Goal: Contribute content: Add original content to the website for others to see

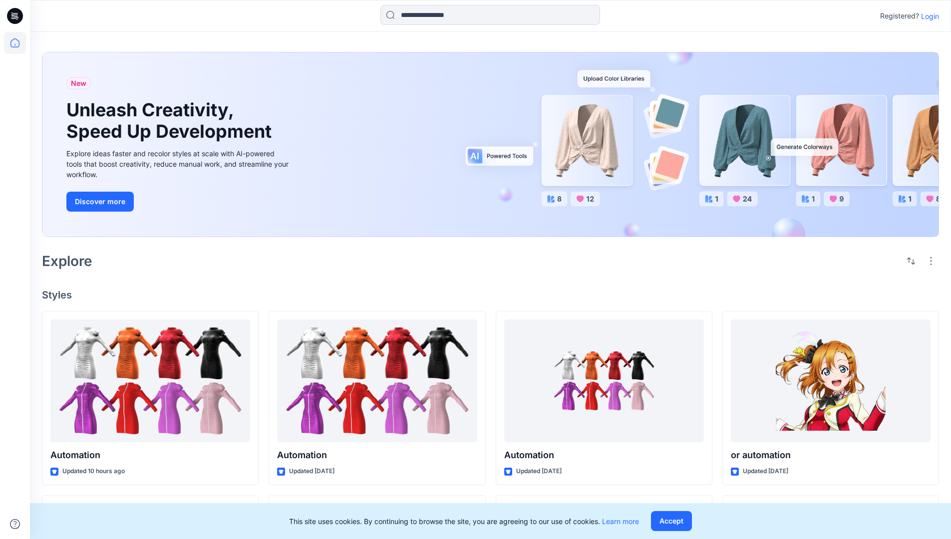
click at [928, 16] on p "Login" at bounding box center [930, 16] width 18 height 10
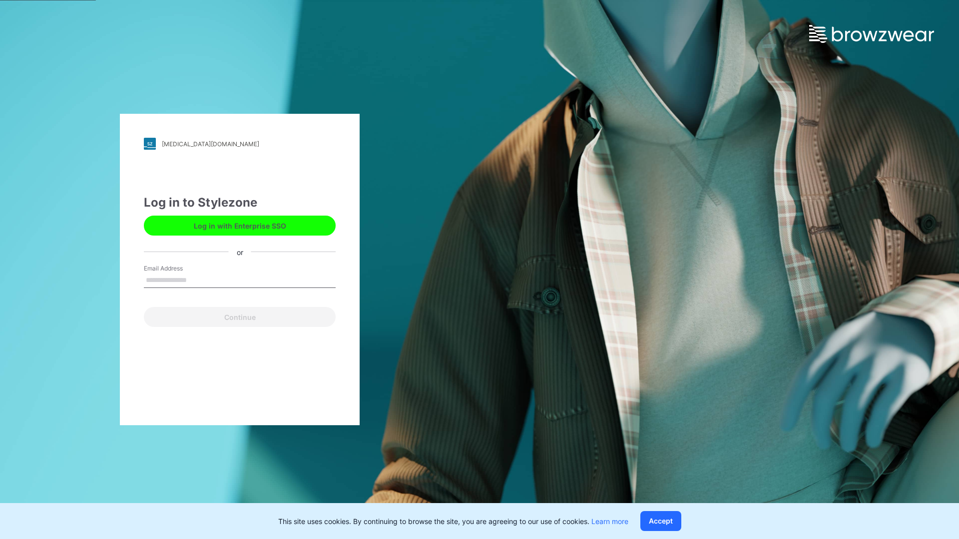
click at [197, 280] on input "Email Address" at bounding box center [240, 280] width 192 height 15
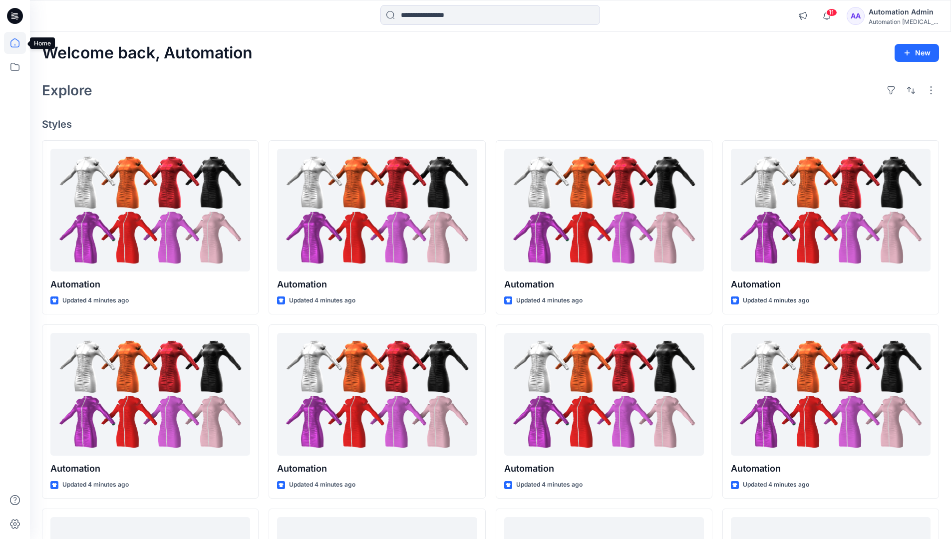
click at [19, 43] on icon at bounding box center [14, 42] width 9 height 9
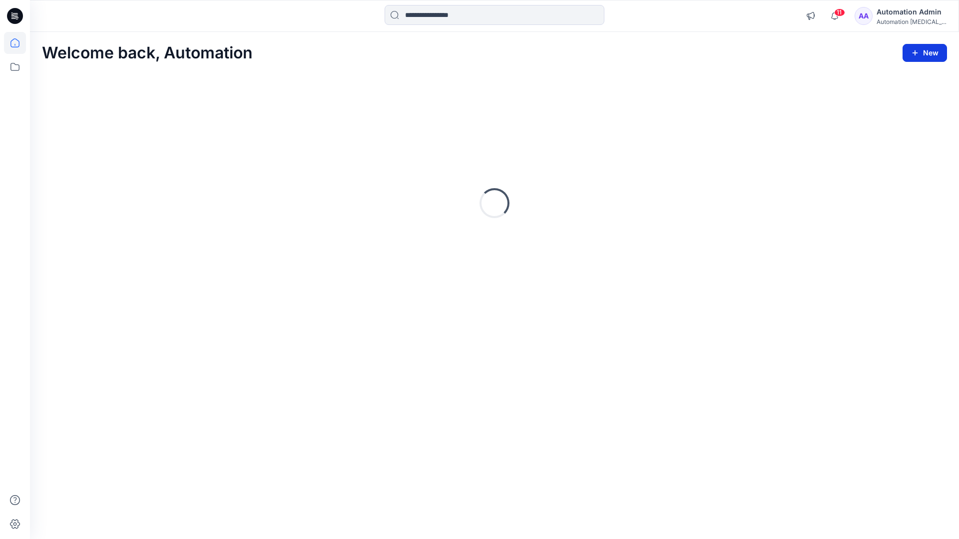
click at [915, 51] on icon "button" at bounding box center [915, 53] width 8 height 8
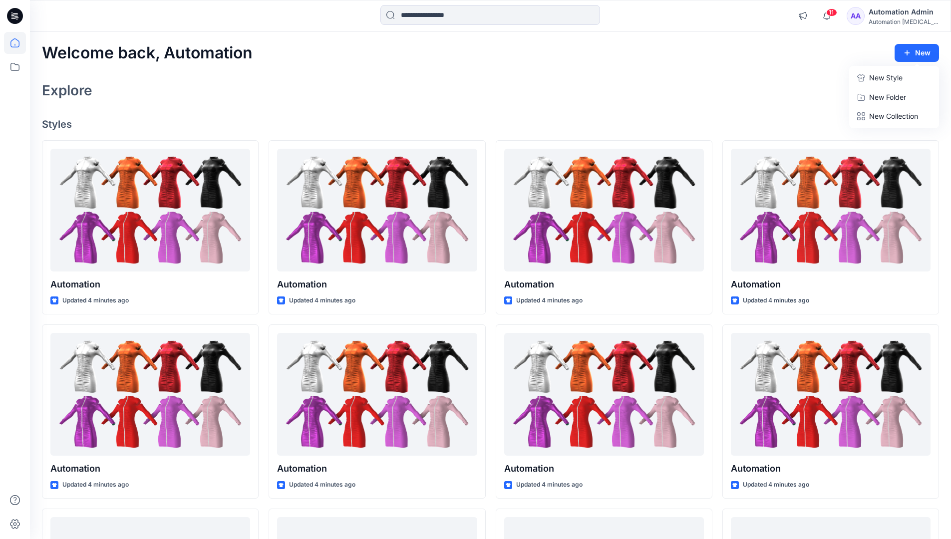
click at [868, 80] on button "New Style" at bounding box center [894, 78] width 86 height 20
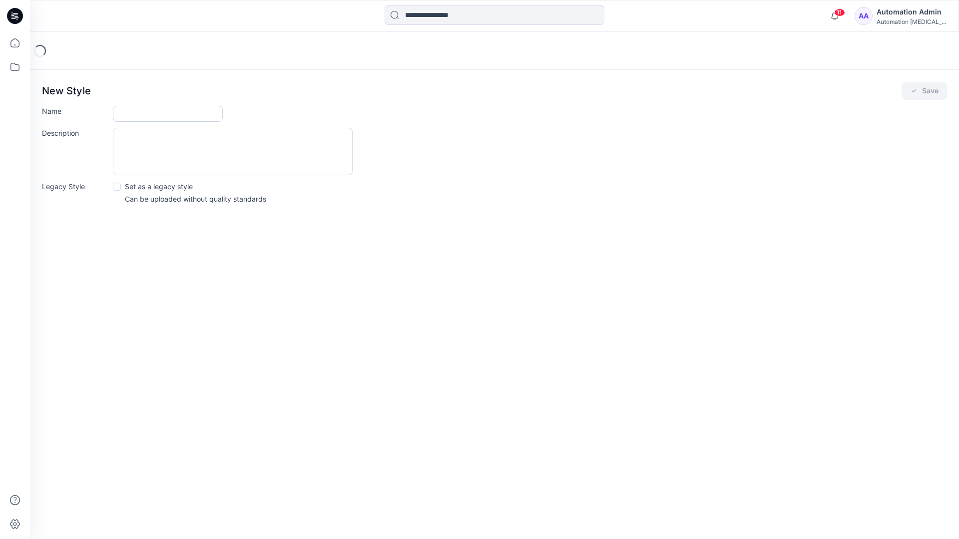
click at [142, 110] on input "Name" at bounding box center [168, 114] width 110 height 16
type input "**********"
click at [924, 91] on button "Save" at bounding box center [923, 91] width 45 height 18
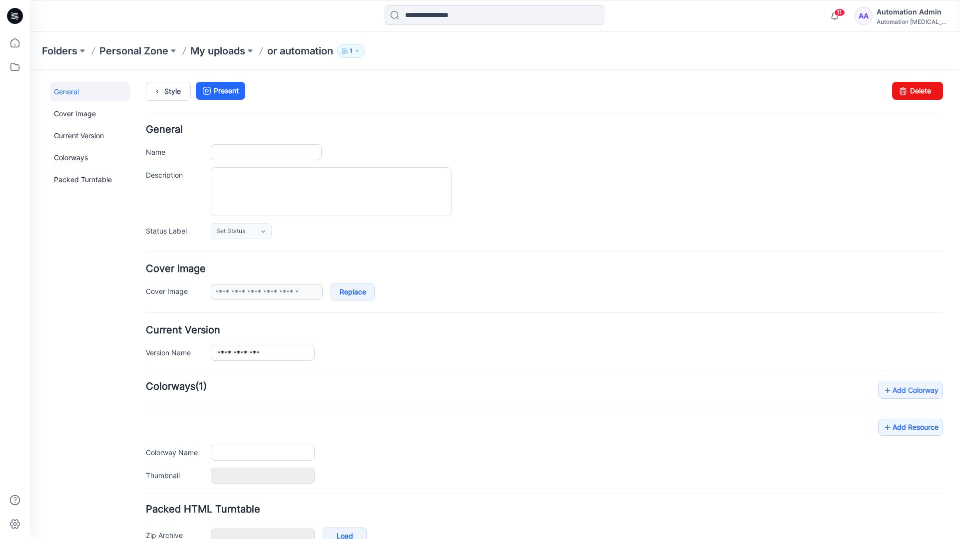
type input "**********"
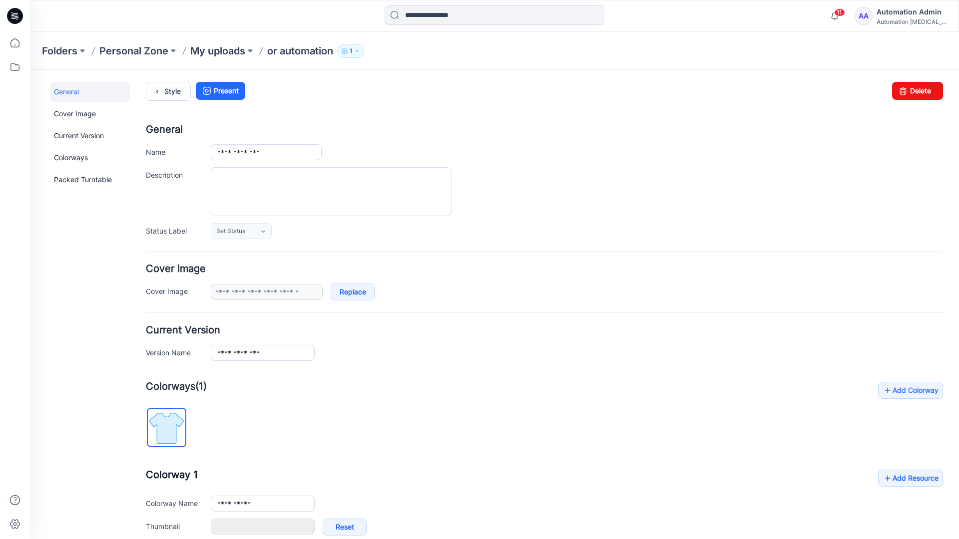
type input "**********"
click at [166, 94] on link "Style" at bounding box center [168, 91] width 45 height 19
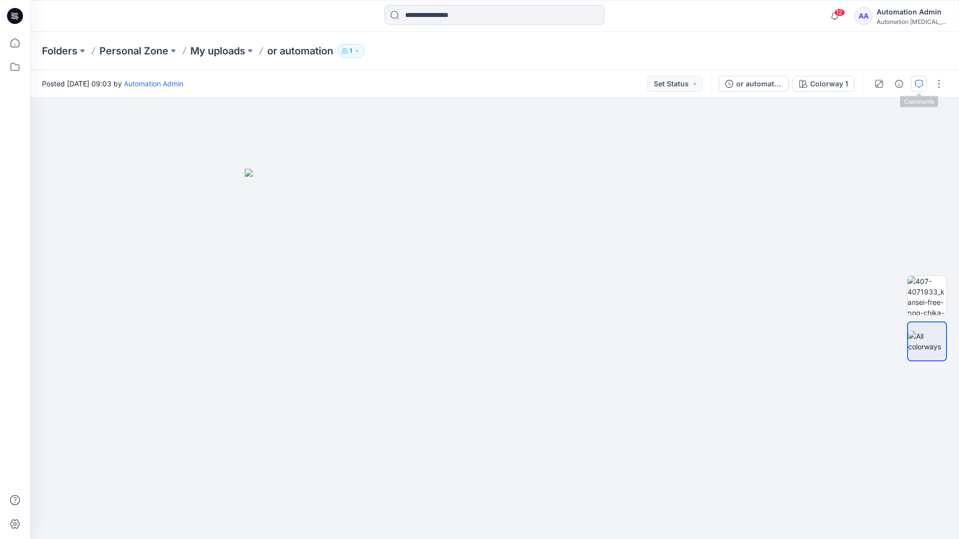
click at [917, 79] on button "button" at bounding box center [919, 84] width 16 height 16
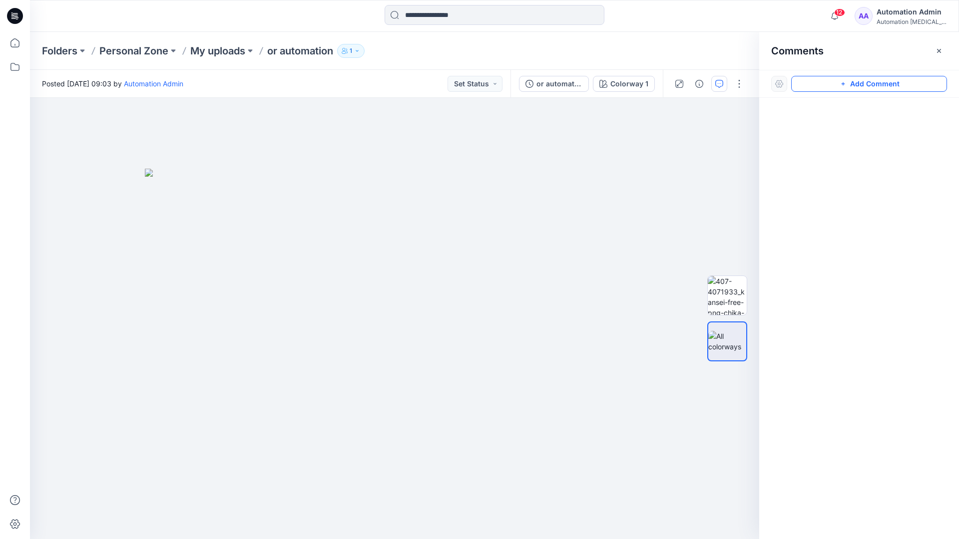
click at [858, 84] on button "Add Comment" at bounding box center [869, 84] width 156 height 16
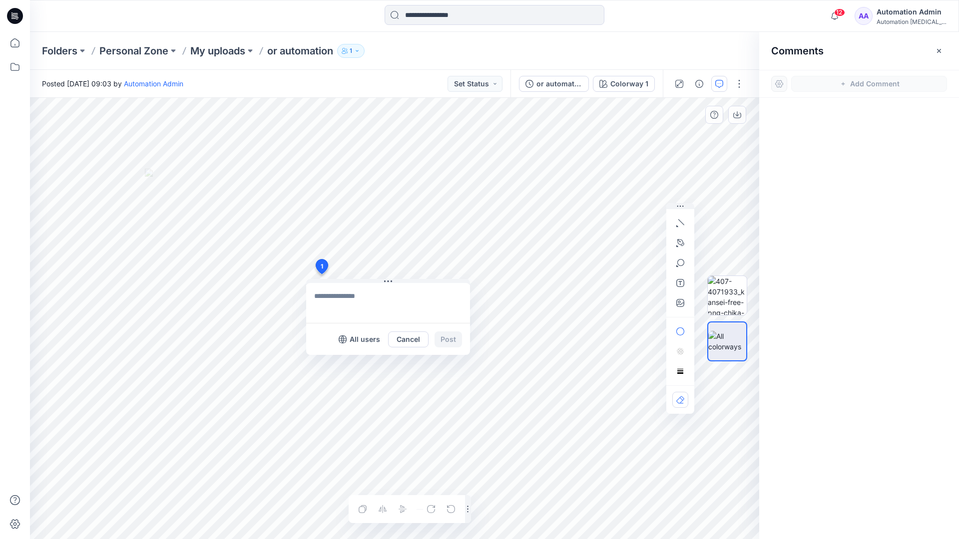
click at [321, 274] on div "1 All users Cancel Post Layer 1" at bounding box center [394, 318] width 729 height 441
type textarea "****"
click at [683, 221] on icon "button" at bounding box center [680, 223] width 8 height 8
click at [680, 241] on icon "button" at bounding box center [679, 241] width 1 height 1
click at [448, 153] on icon "Layer 1" at bounding box center [394, 318] width 729 height 441
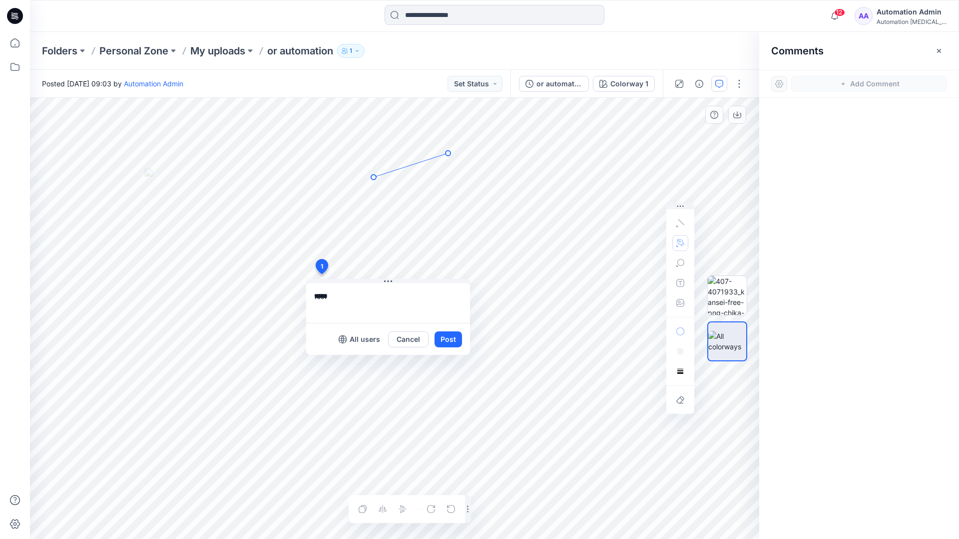
click at [374, 177] on icon "Layer 1" at bounding box center [394, 318] width 729 height 441
click at [446, 154] on circle at bounding box center [447, 153] width 5 height 5
click at [675, 242] on button "button" at bounding box center [680, 243] width 16 height 16
click at [625, 242] on icon "button" at bounding box center [626, 242] width 7 height 7
click at [679, 264] on icon "button" at bounding box center [680, 263] width 8 height 8
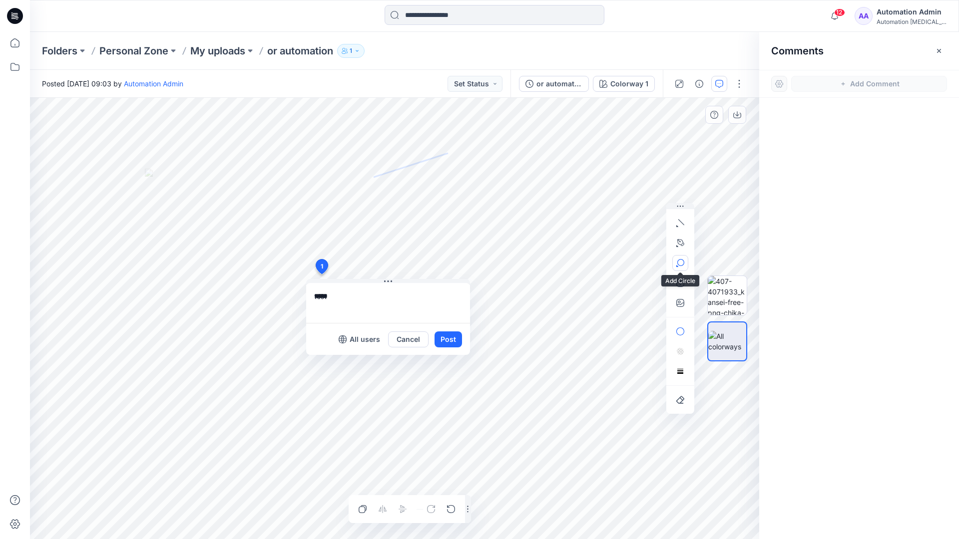
click at [684, 261] on button "button" at bounding box center [680, 263] width 16 height 16
click at [680, 264] on icon "button" at bounding box center [680, 263] width 8 height 8
click at [628, 265] on icon "button" at bounding box center [626, 264] width 8 height 8
click at [678, 286] on icon "button" at bounding box center [680, 283] width 8 height 8
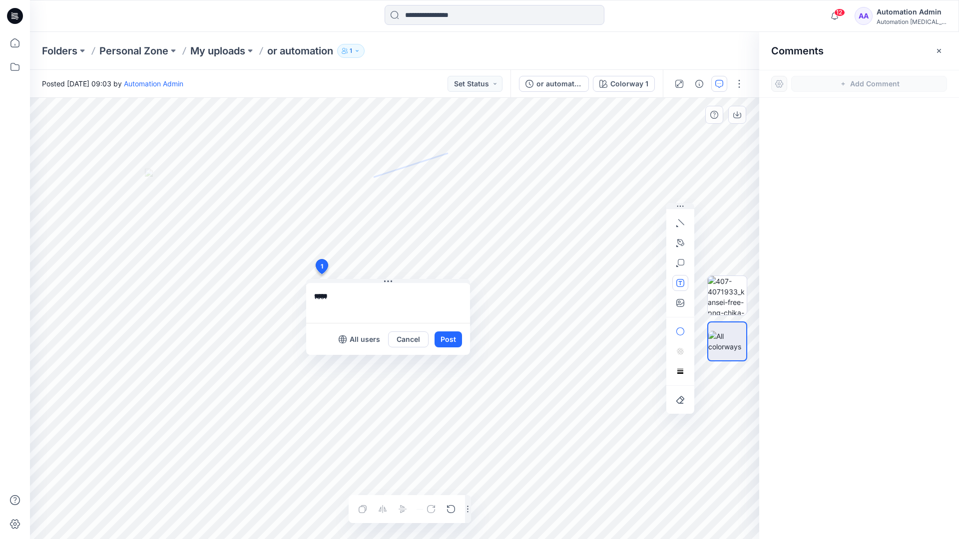
click at [675, 284] on button "button" at bounding box center [680, 283] width 16 height 16
type textarea "**********"
type input"] "**********"
click at [447, 340] on button "Post" at bounding box center [447, 340] width 27 height 16
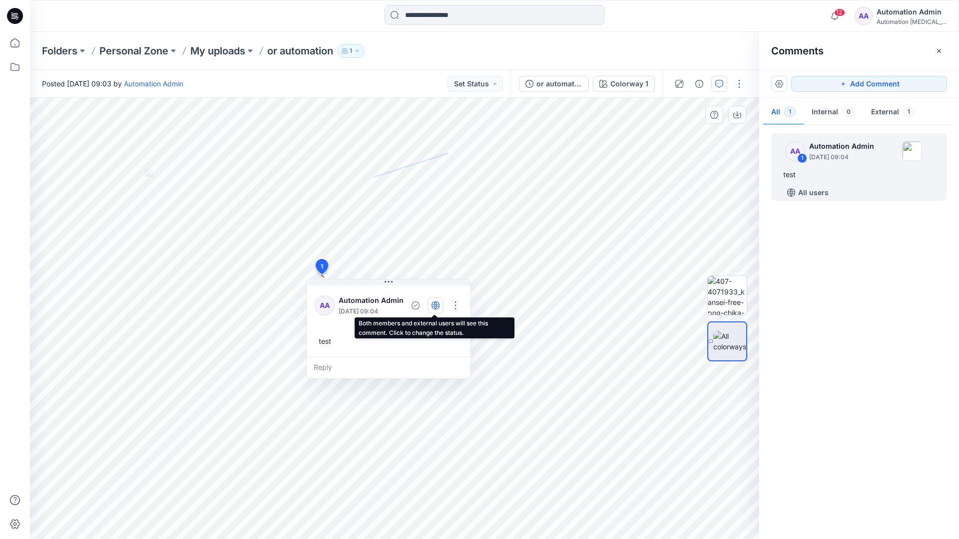
click at [434, 305] on icon "button" at bounding box center [435, 306] width 2 height 8
click at [434, 308] on icon "button" at bounding box center [435, 306] width 8 height 8
click at [371, 366] on div "Reply" at bounding box center [389, 368] width 164 height 22
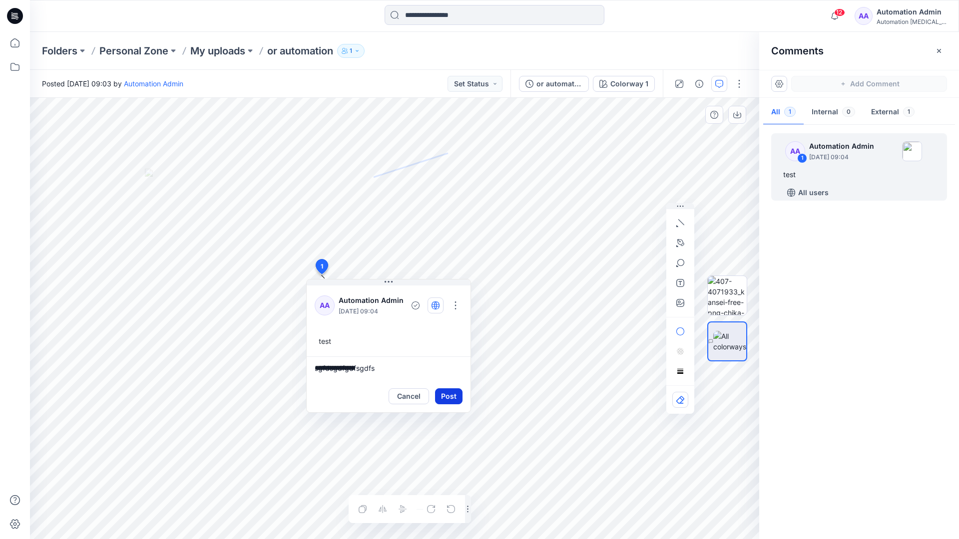
type textarea "**********"
click at [444, 391] on button "Post" at bounding box center [448, 397] width 27 height 16
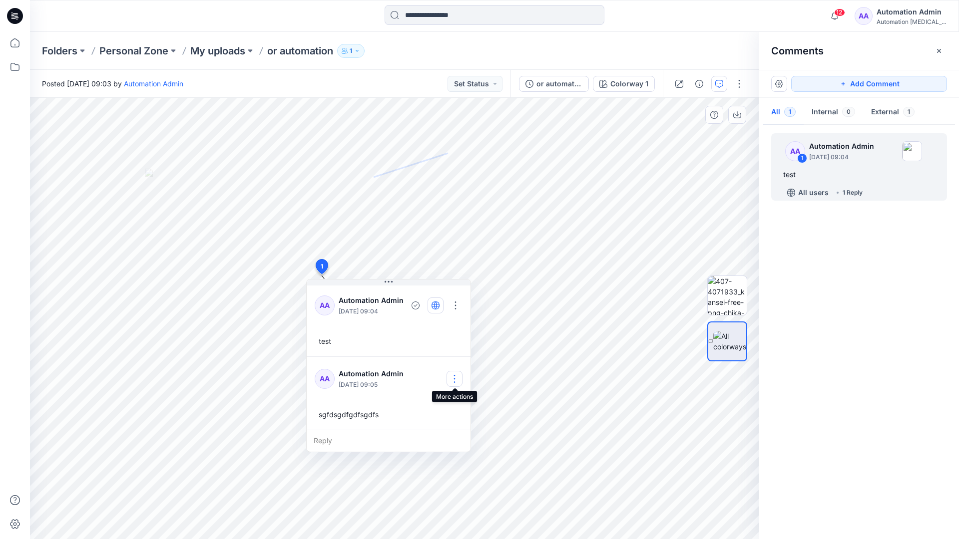
click at [458, 375] on button "button" at bounding box center [454, 379] width 16 height 16
click at [446, 432] on p "Delete comment" at bounding box center [460, 429] width 52 height 10
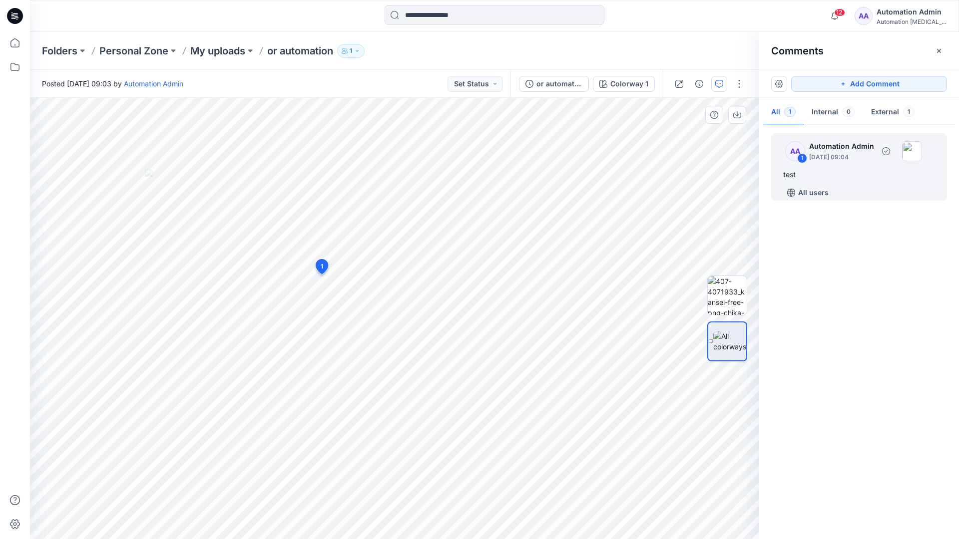
click at [821, 171] on div "test" at bounding box center [859, 175] width 152 height 12
click at [457, 301] on button "button" at bounding box center [455, 306] width 16 height 16
click at [447, 355] on p "Delete thread" at bounding box center [456, 356] width 44 height 10
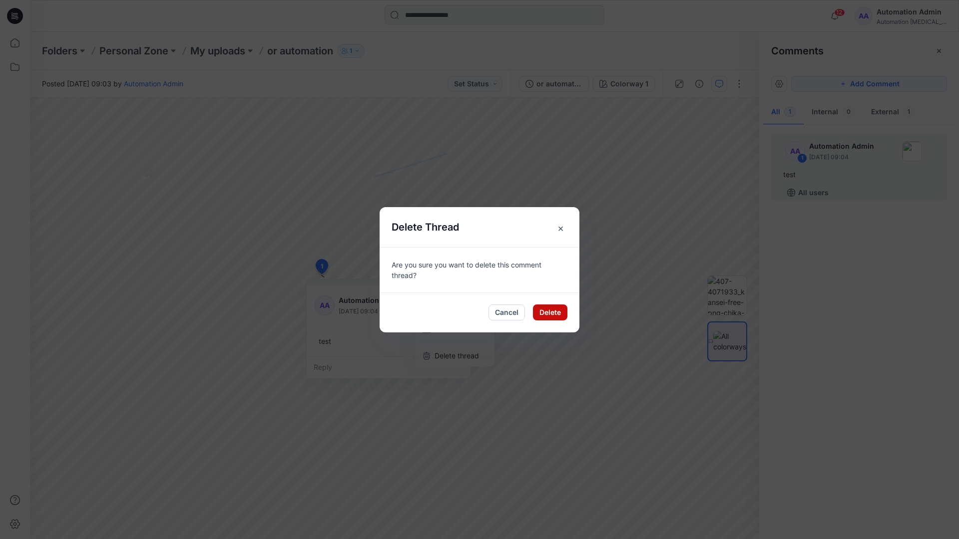
click at [552, 315] on button "Delete" at bounding box center [550, 313] width 34 height 16
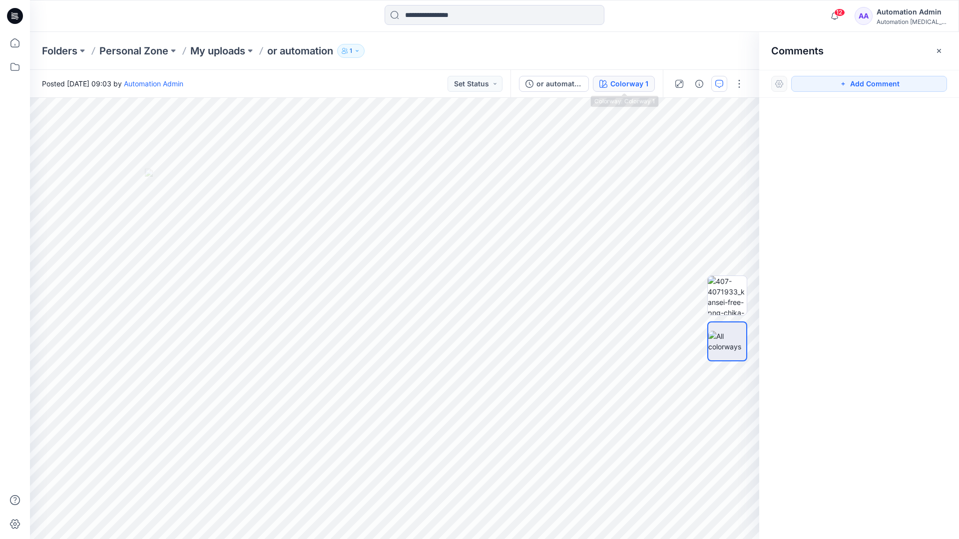
click at [613, 85] on div "Colorway 1" at bounding box center [629, 83] width 38 height 11
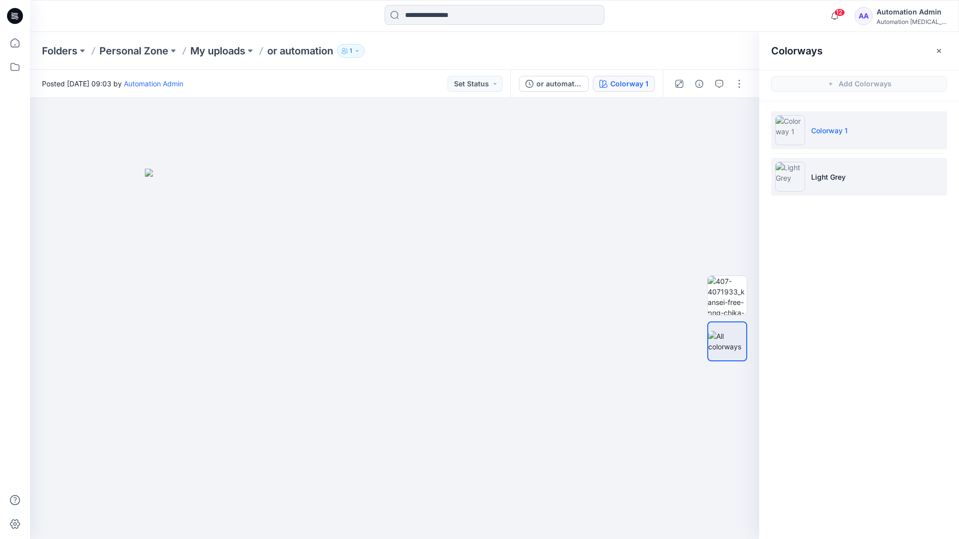
click at [824, 178] on p "Light Grey" at bounding box center [828, 177] width 34 height 10
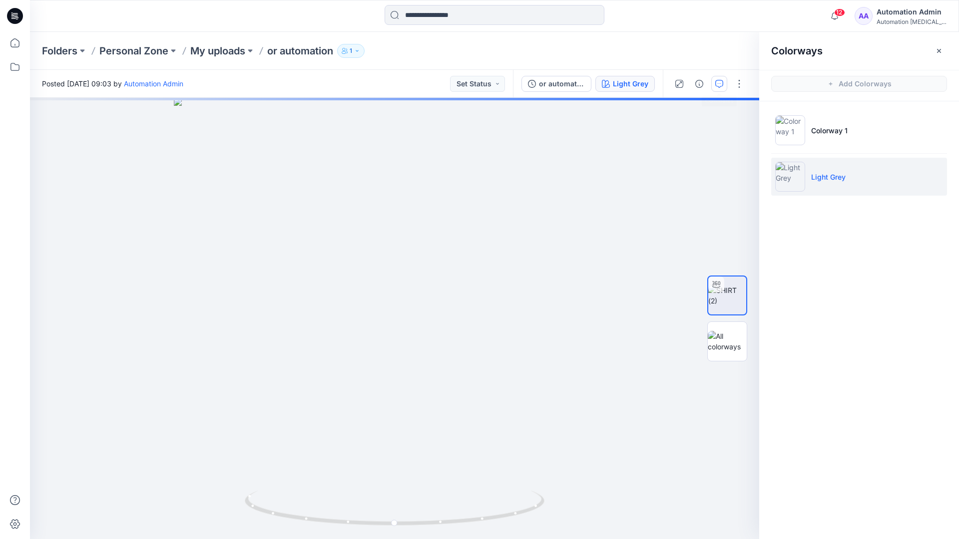
click at [717, 87] on icon "button" at bounding box center [719, 84] width 8 height 8
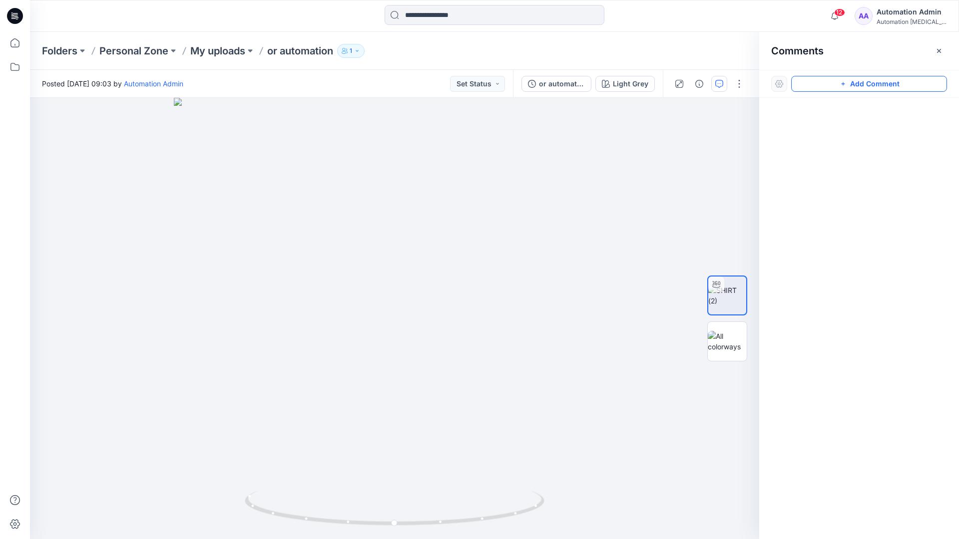
click at [831, 86] on button "Add Comment" at bounding box center [869, 84] width 156 height 16
click at [813, 81] on button "Click on the style to leave a comment" at bounding box center [869, 84] width 156 height 16
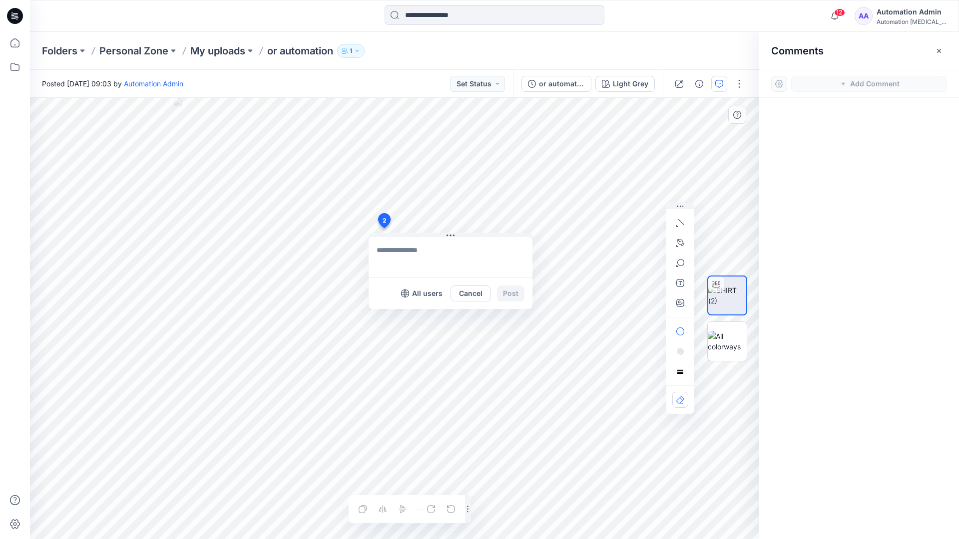
click at [384, 228] on div "2 All users Cancel Post Layer 1" at bounding box center [394, 318] width 729 height 441
click at [681, 227] on button "button" at bounding box center [680, 223] width 16 height 16
click at [679, 220] on icon "button" at bounding box center [681, 222] width 6 height 6
click at [619, 220] on button "button" at bounding box center [626, 221] width 16 height 16
click at [682, 240] on icon "button" at bounding box center [680, 242] width 7 height 7
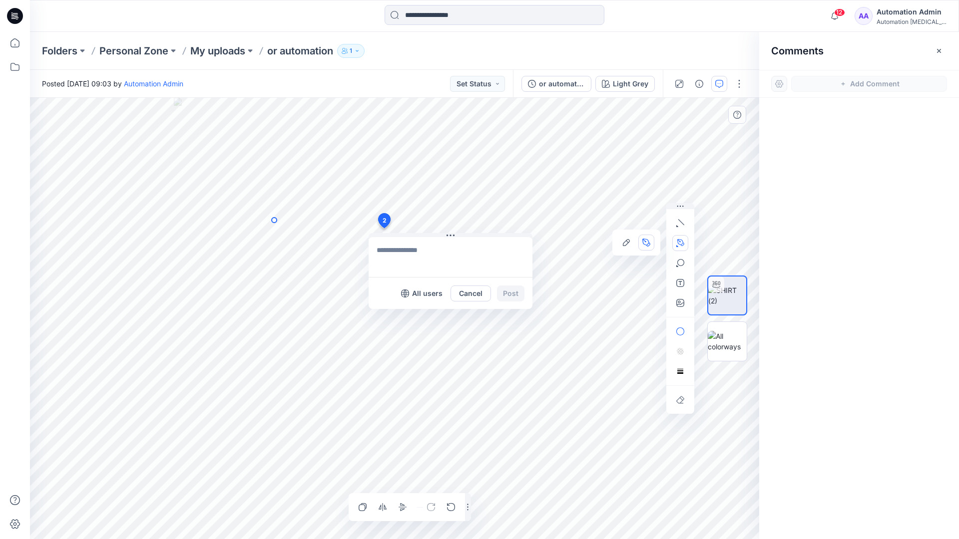
click at [274, 220] on icon "Layer 1" at bounding box center [394, 318] width 729 height 441
click at [274, 220] on circle at bounding box center [274, 220] width 5 height 5
click at [238, 238] on icon "Layer 1" at bounding box center [394, 318] width 729 height 441
click at [238, 238] on circle at bounding box center [237, 238] width 5 height 5
click at [680, 268] on button "button" at bounding box center [680, 263] width 16 height 16
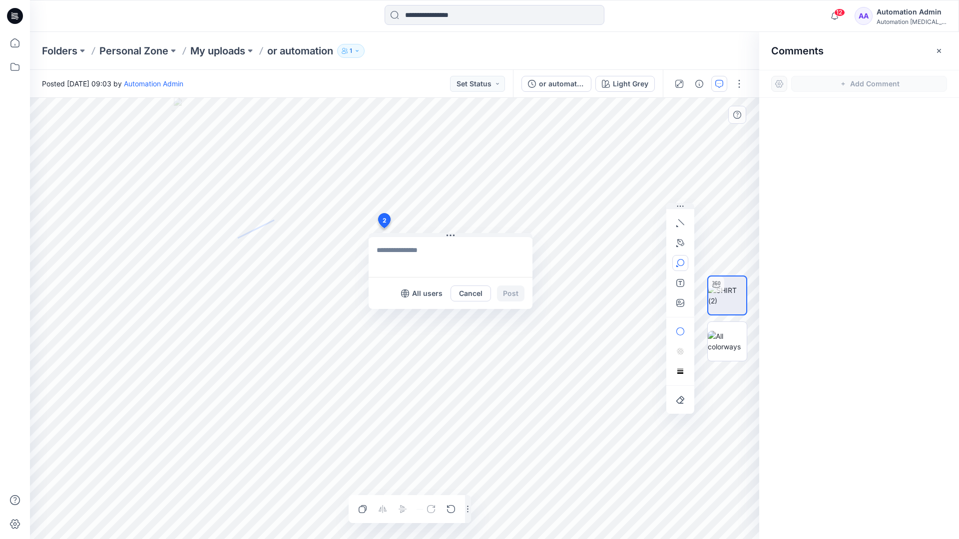
click at [683, 265] on icon "button" at bounding box center [680, 263] width 8 height 8
click at [630, 261] on button "button" at bounding box center [626, 264] width 16 height 16
click at [684, 327] on button "button" at bounding box center [680, 332] width 16 height 16
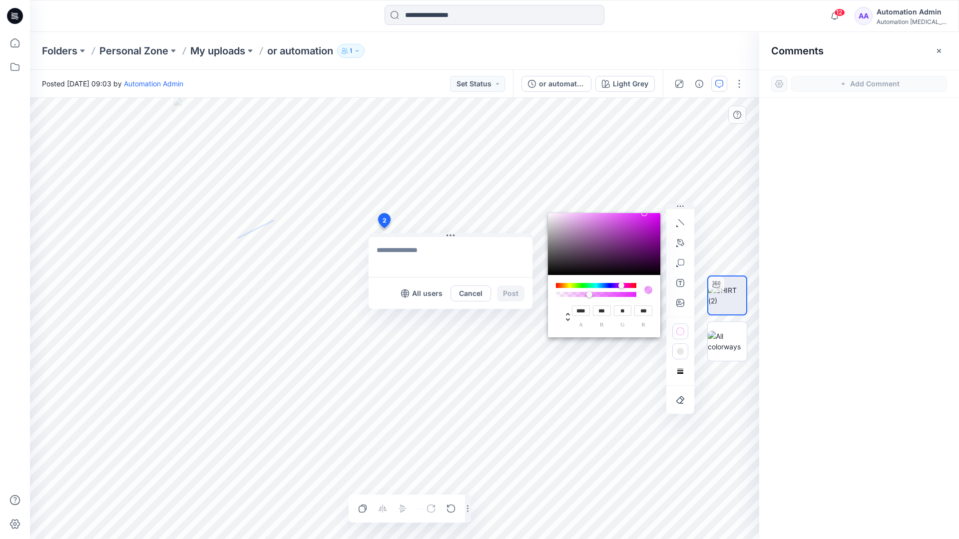
click at [680, 353] on rect "button" at bounding box center [679, 352] width 1 height 1
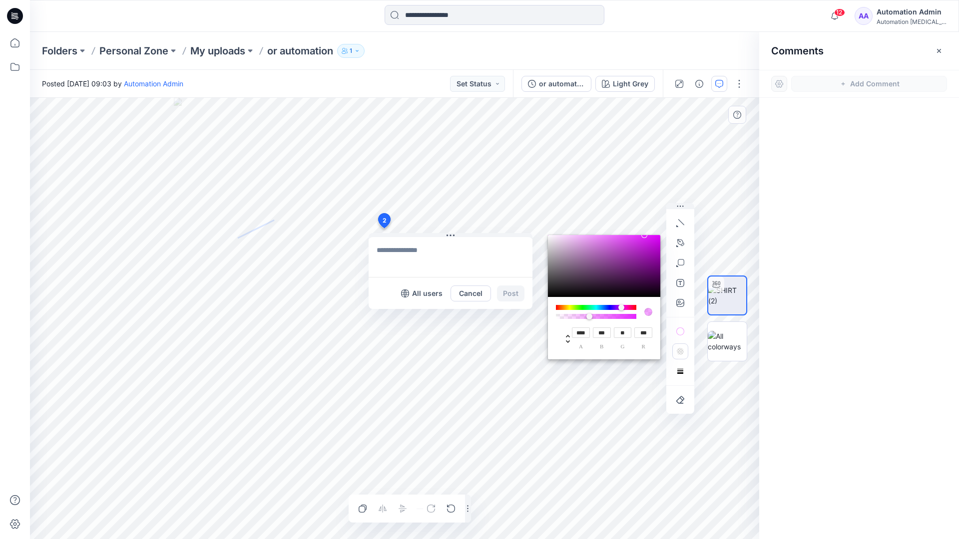
type input "**"
type input "***"
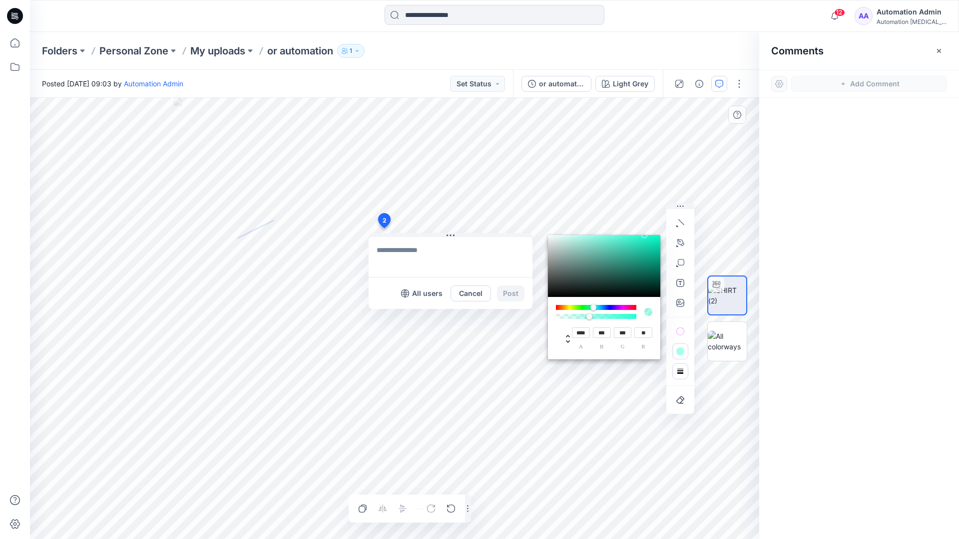
click at [676, 368] on button "button" at bounding box center [680, 372] width 16 height 16
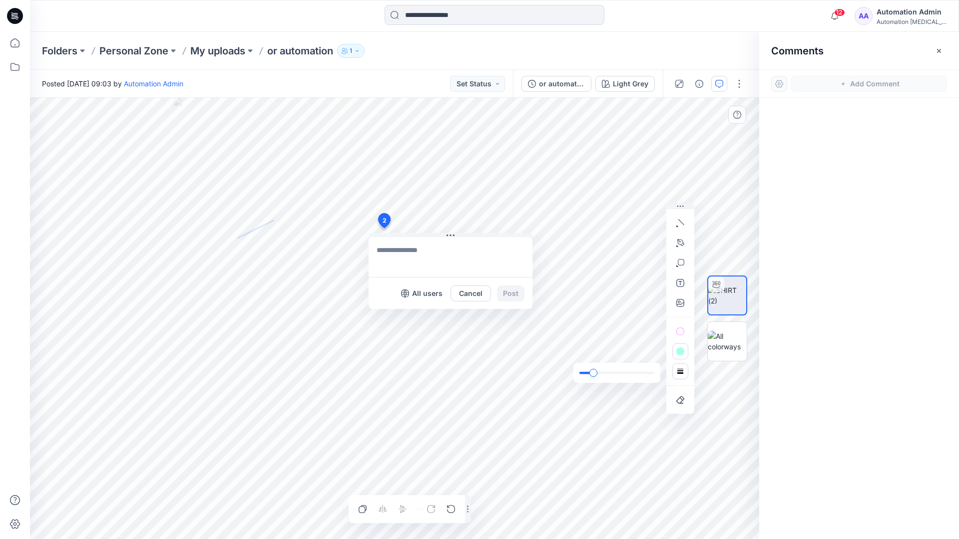
click at [595, 373] on div "slider" at bounding box center [593, 373] width 8 height 8
click at [682, 375] on rect "button" at bounding box center [680, 372] width 8 height 8
click at [663, 350] on icon "button" at bounding box center [666, 352] width 8 height 8
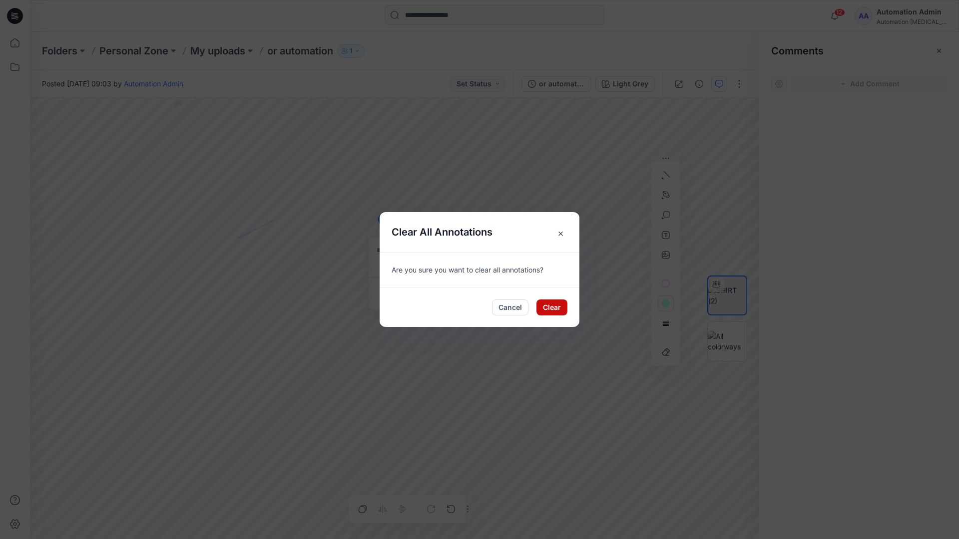
click at [555, 302] on button "Clear" at bounding box center [551, 308] width 31 height 16
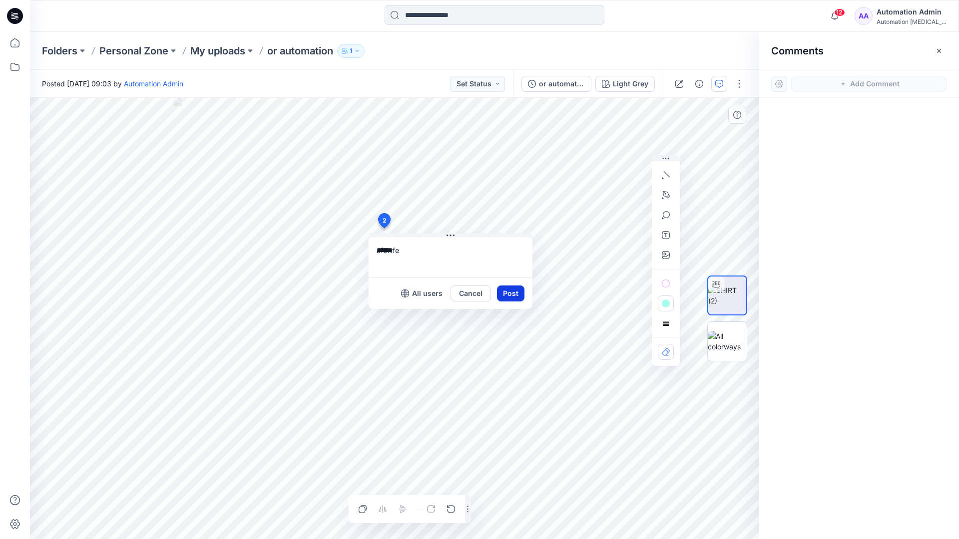
type textarea "******"
click at [506, 292] on button "Post" at bounding box center [510, 294] width 27 height 16
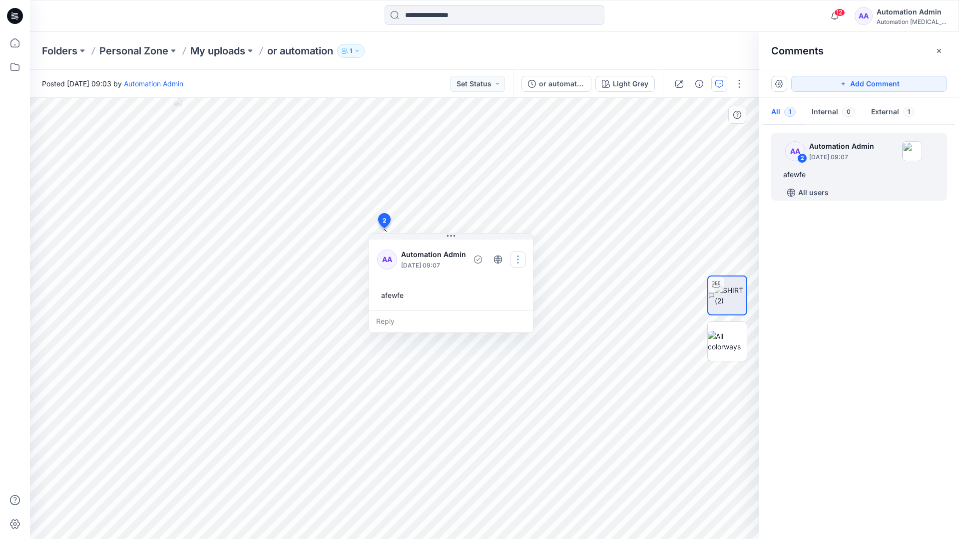
click at [513, 258] on button "button" at bounding box center [518, 260] width 16 height 16
click at [510, 306] on p "Delete thread" at bounding box center [519, 310] width 44 height 10
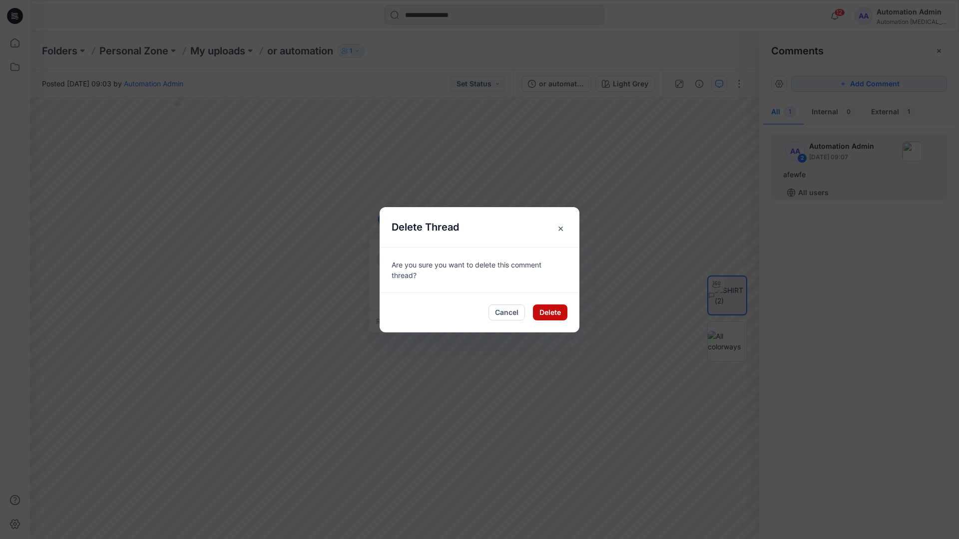
click at [543, 310] on button "Delete" at bounding box center [550, 313] width 34 height 16
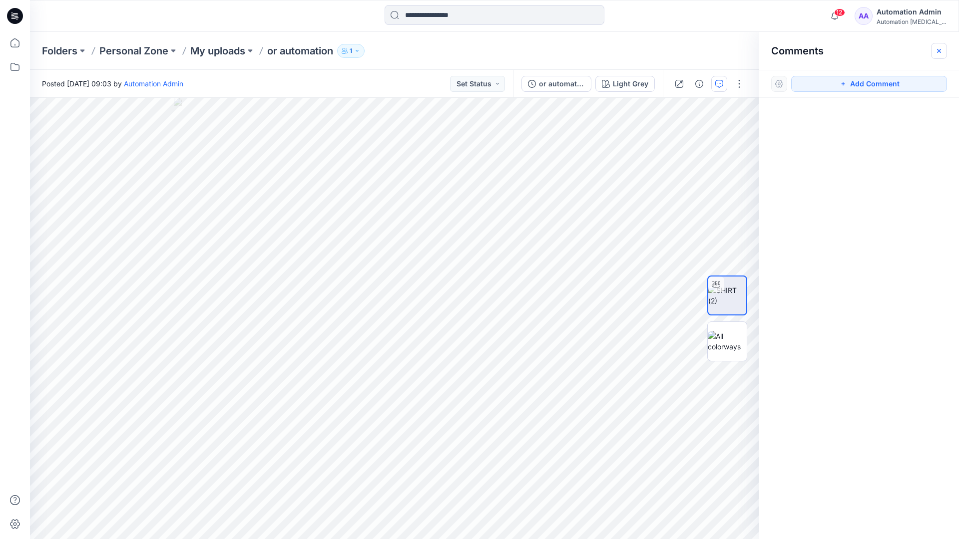
click at [938, 50] on icon "button" at bounding box center [939, 50] width 4 height 4
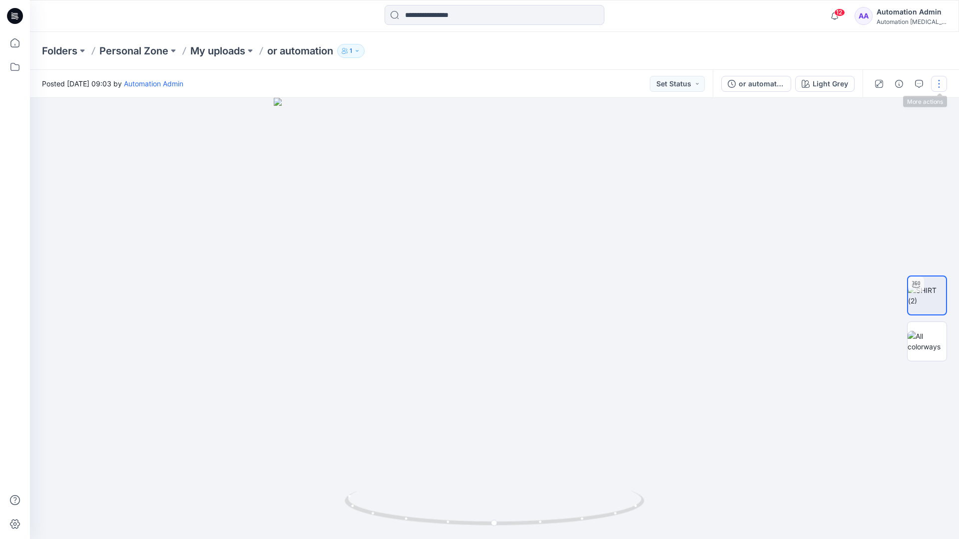
click at [937, 88] on button "button" at bounding box center [939, 84] width 16 height 16
click at [876, 136] on p "Edit" at bounding box center [875, 135] width 12 height 10
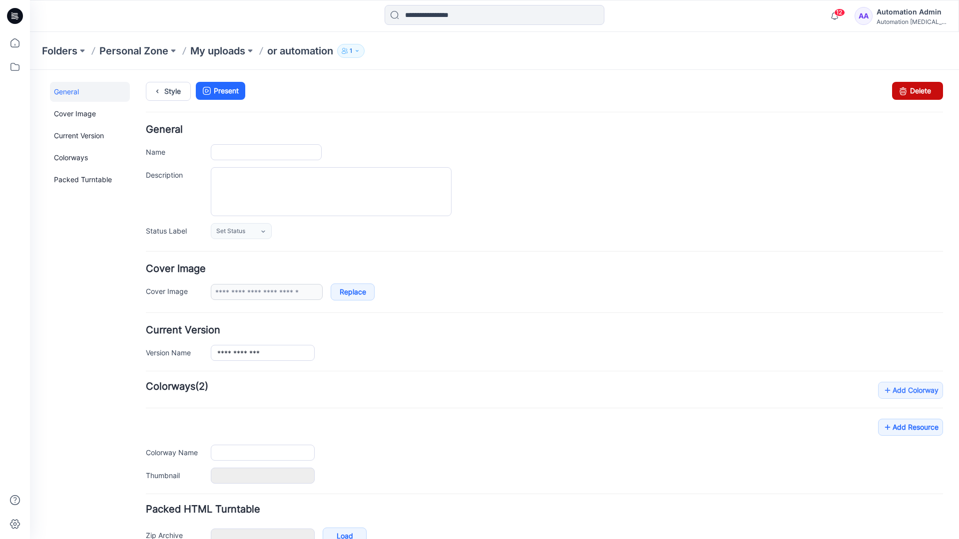
click at [896, 91] on icon at bounding box center [903, 91] width 14 height 18
type input "**********"
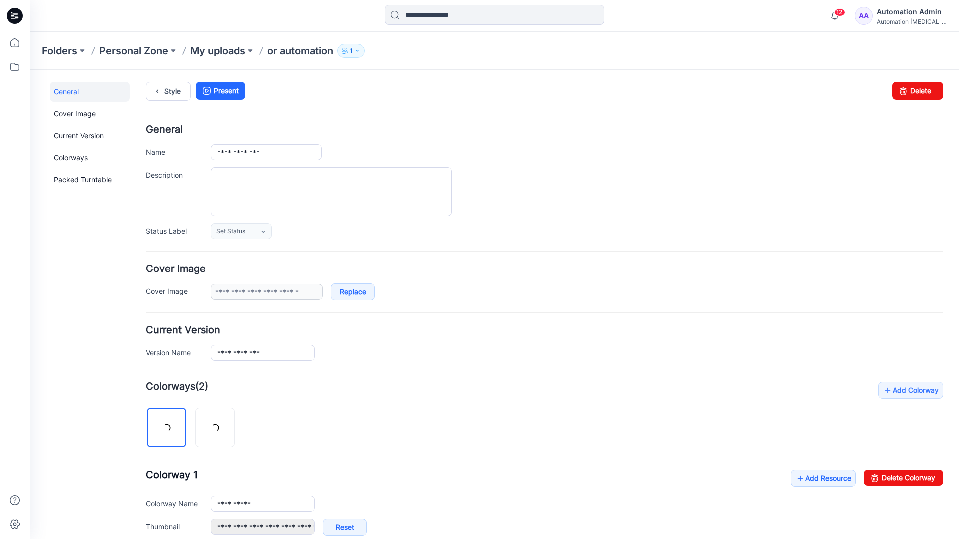
click at [799, 27] on div "12 Notifications Your style or automation is ready 1 new Colorways 4 minutes ag…" at bounding box center [494, 16] width 929 height 32
click at [896, 18] on div "Automation [MEDICAL_DATA]..." at bounding box center [911, 21] width 70 height 7
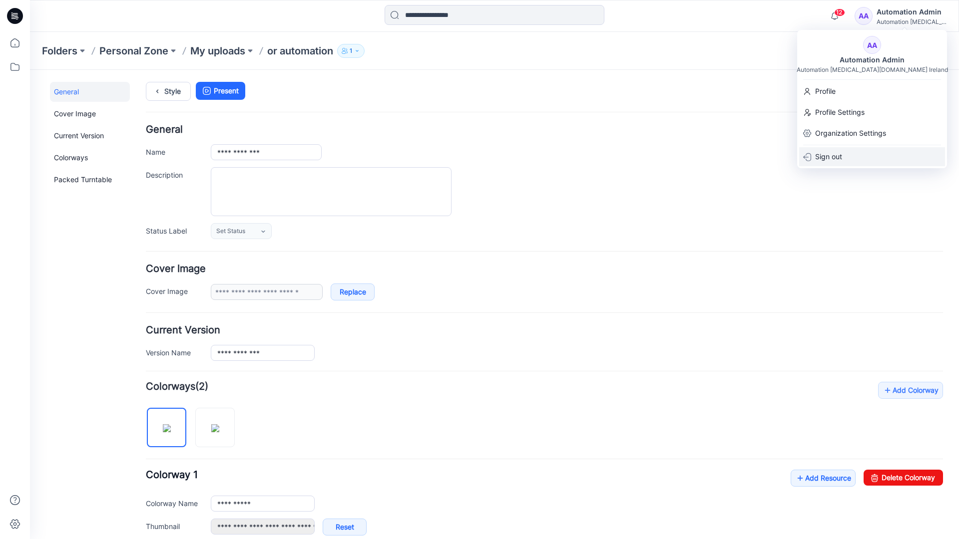
click at [838, 158] on p "Sign out" at bounding box center [828, 156] width 27 height 19
